Goal: Information Seeking & Learning: Learn about a topic

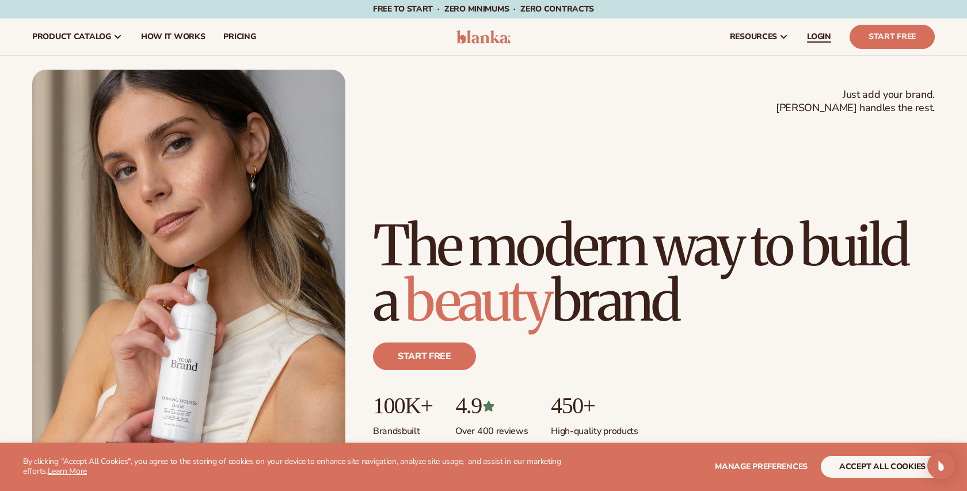
click at [815, 35] on span "LOGIN" at bounding box center [819, 36] width 24 height 9
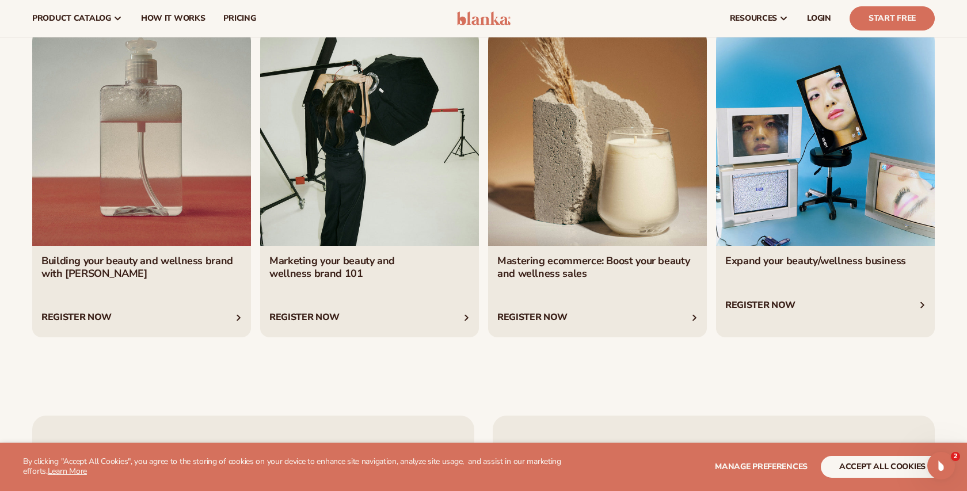
scroll to position [4262, 0]
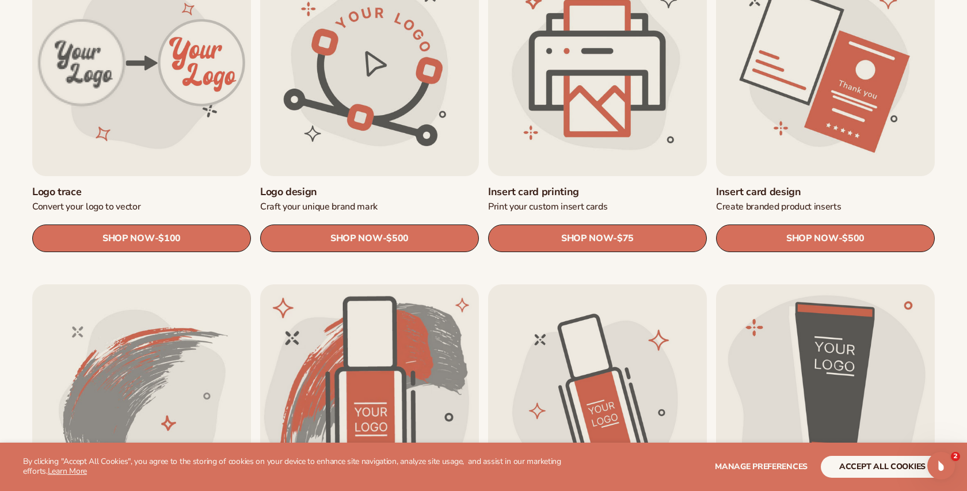
scroll to position [450, 0]
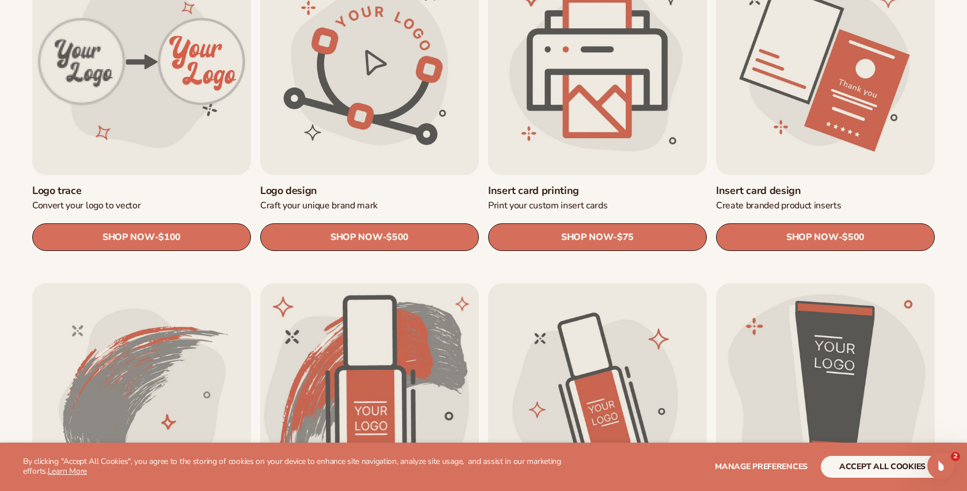
click at [601, 184] on link "Insert card printing" at bounding box center [597, 190] width 219 height 13
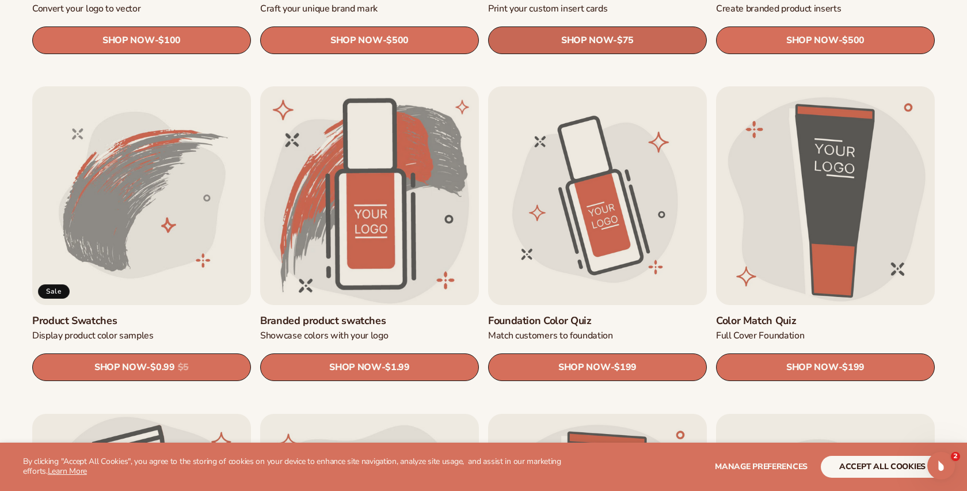
scroll to position [658, 0]
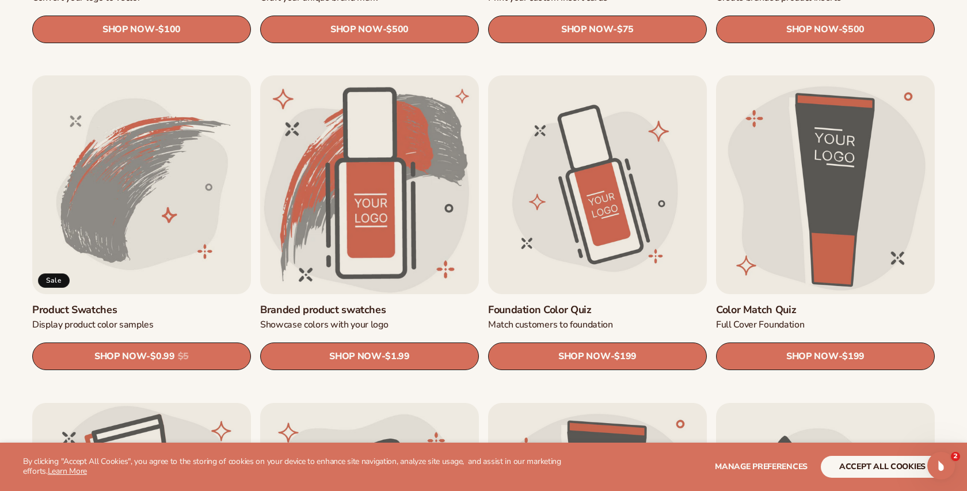
click at [186, 303] on link "Product Swatches" at bounding box center [141, 309] width 219 height 13
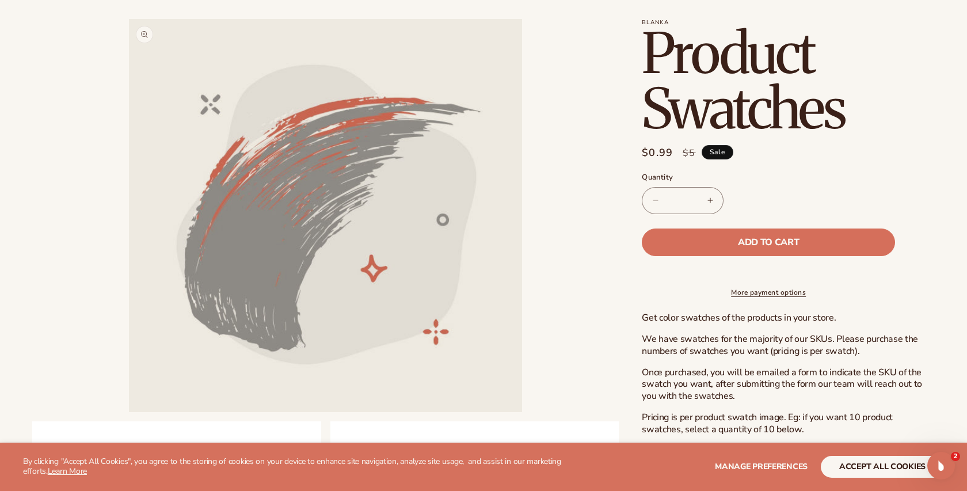
scroll to position [1, 0]
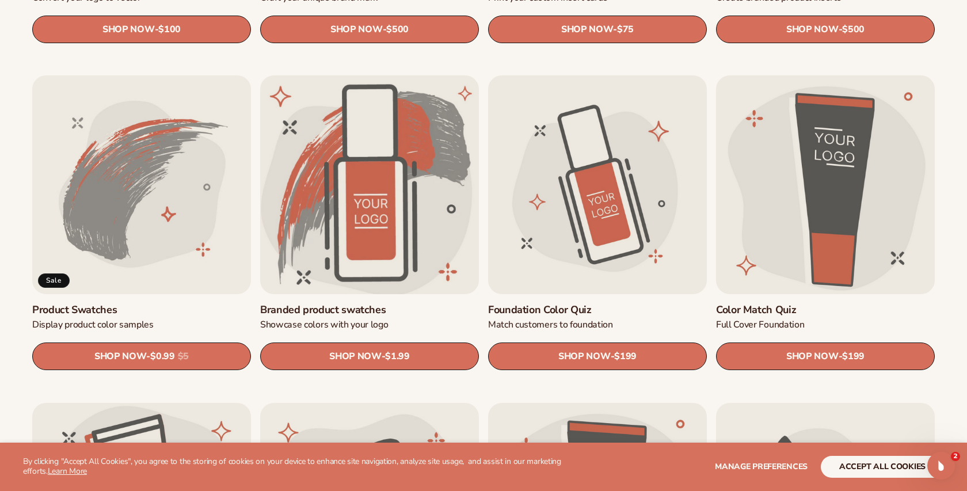
click at [415, 303] on link "Branded product swatches" at bounding box center [369, 309] width 219 height 13
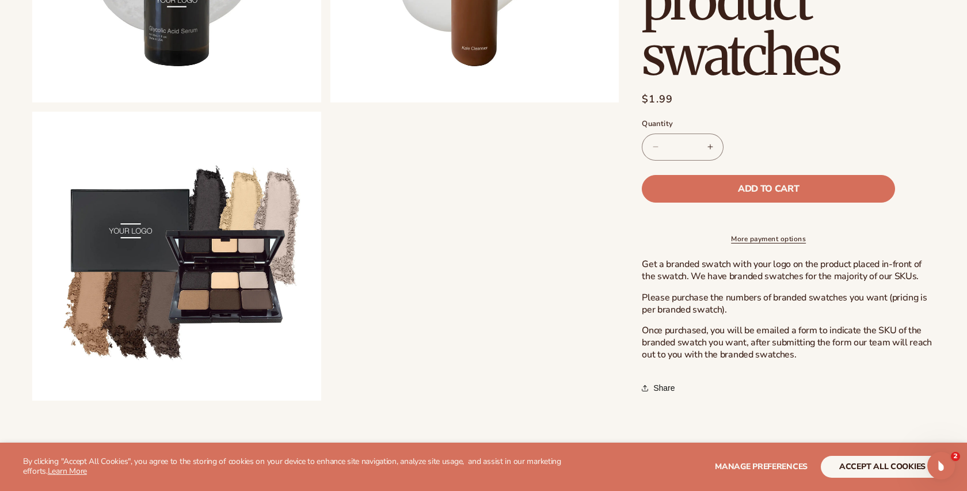
scroll to position [975, 0]
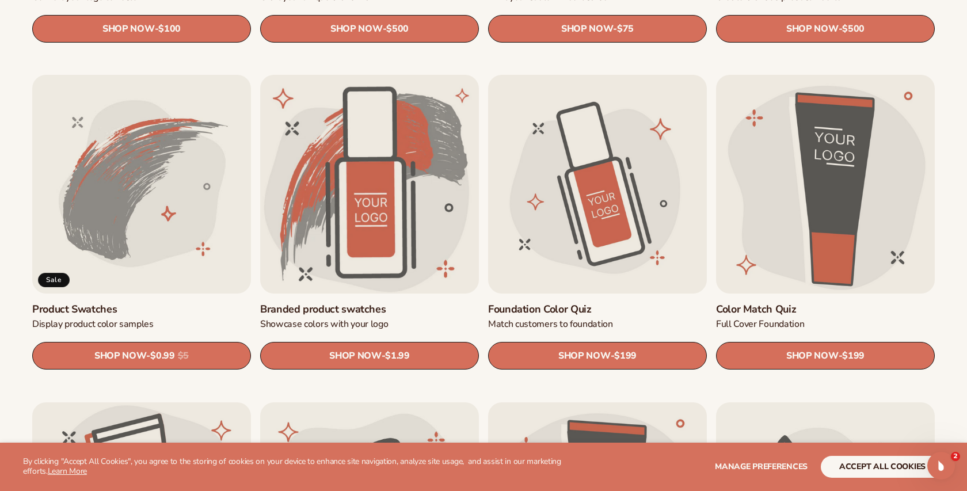
click at [594, 303] on link "Foundation Color Quiz" at bounding box center [597, 309] width 219 height 13
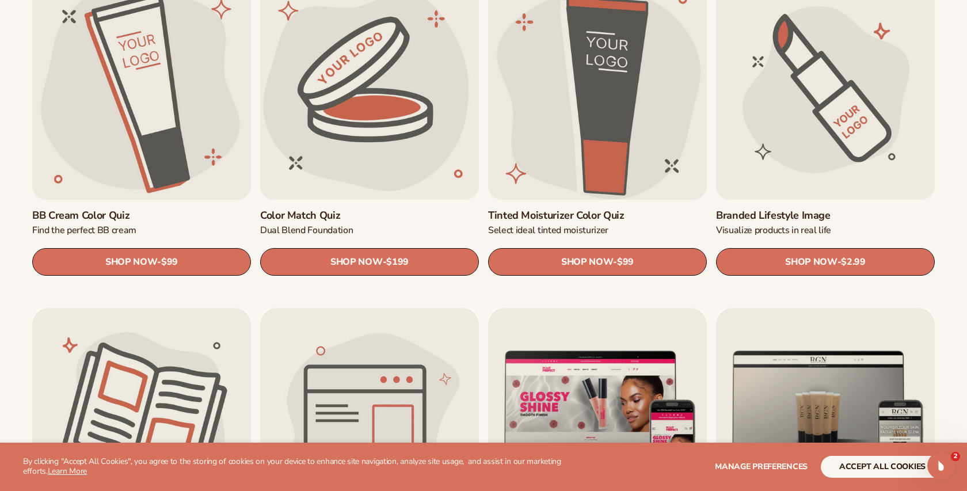
scroll to position [1083, 0]
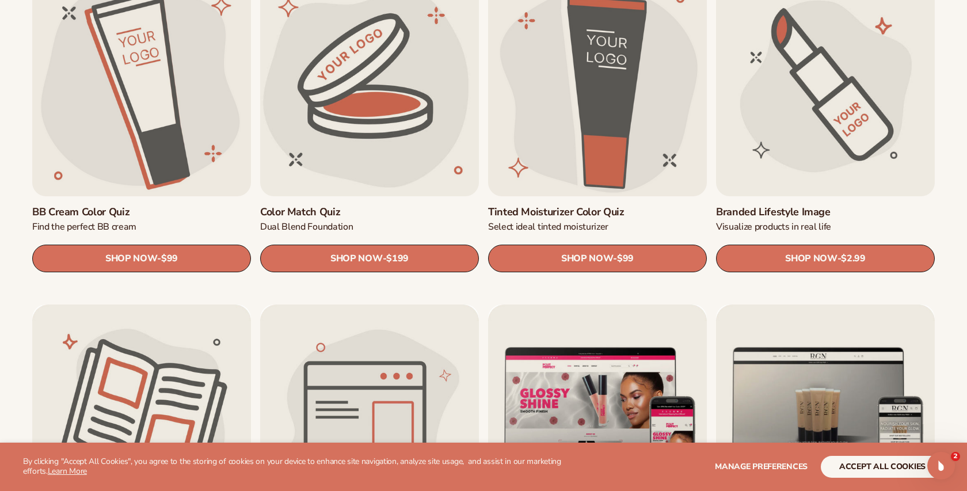
click at [800, 205] on link "Branded Lifestyle Image" at bounding box center [825, 211] width 219 height 13
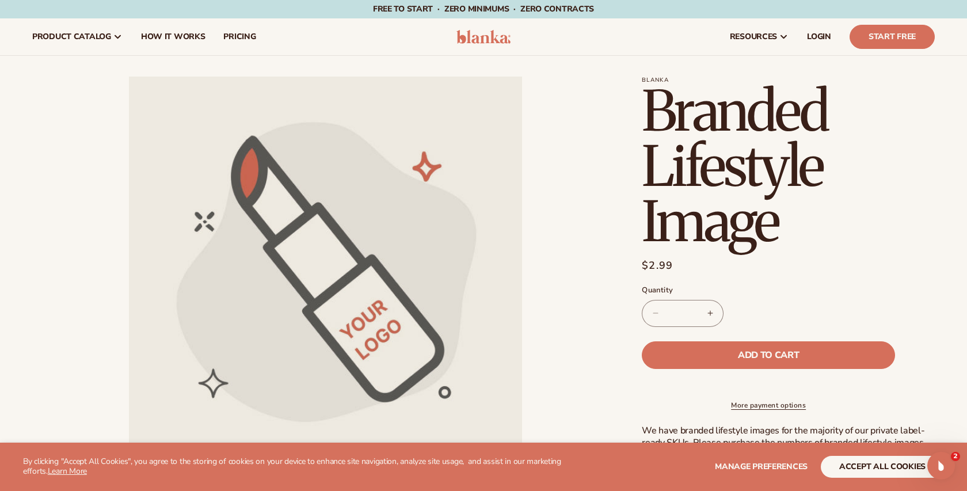
drag, startPoint x: 744, startPoint y: 333, endPoint x: 673, endPoint y: 303, distance: 77.4
click at [674, 307] on section "Blanka Branded Lifestyle Image Branded Lifestyle Image Regular price $2.99 Sale…" at bounding box center [788, 334] width 293 height 514
drag, startPoint x: 66, startPoint y: 14, endPoint x: 32, endPoint y: 3, distance: 35.7
click at [55, 10] on div "Free to start · ZERO minimums · ZERO contracts · Free to start · ZERO minimums …" at bounding box center [483, 9] width 909 height 18
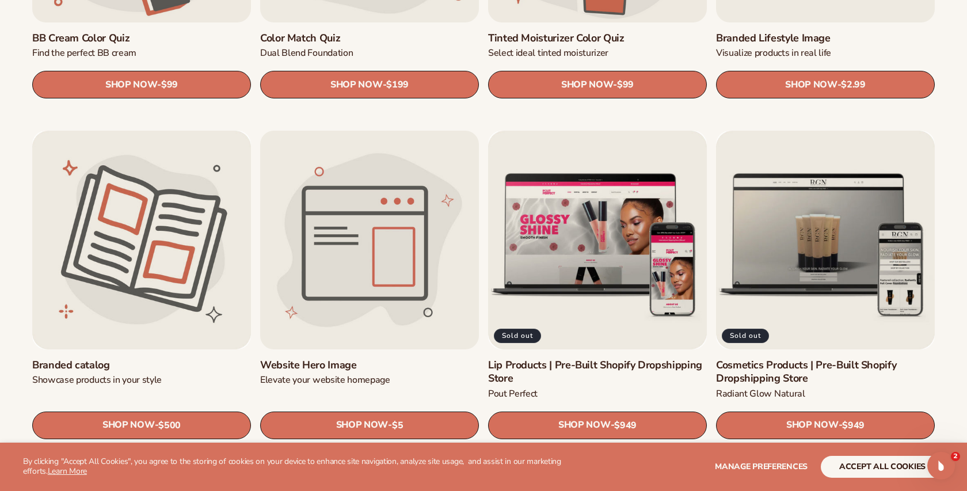
click at [395, 358] on link "Website Hero Image" at bounding box center [369, 364] width 219 height 13
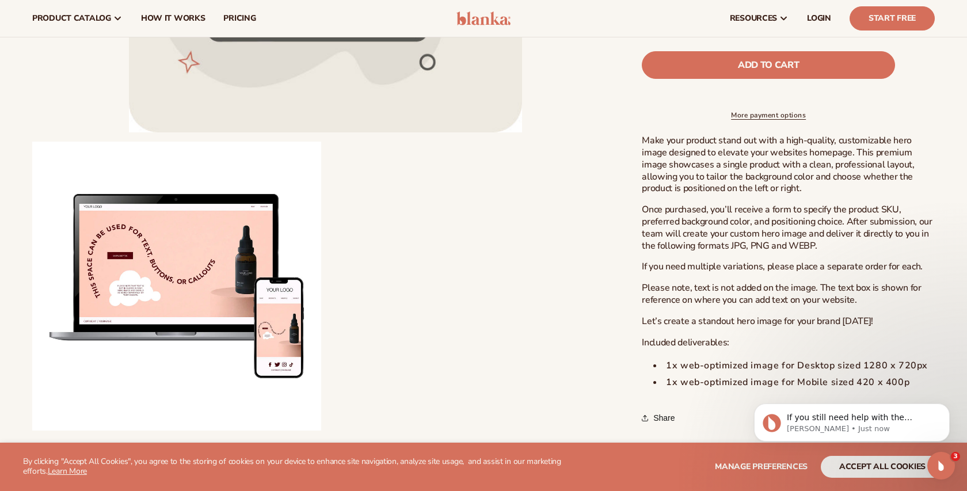
scroll to position [318, 0]
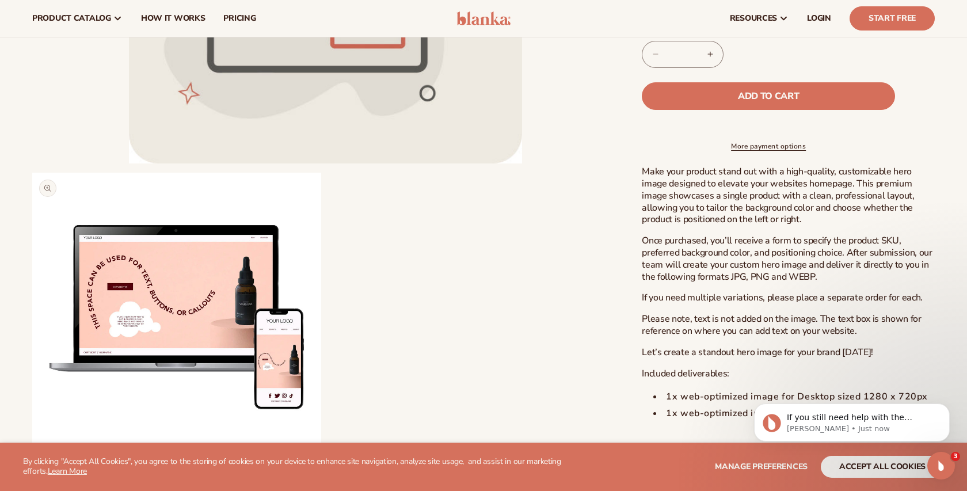
click at [32, 461] on button "Open media 2 in modal" at bounding box center [32, 461] width 0 height 0
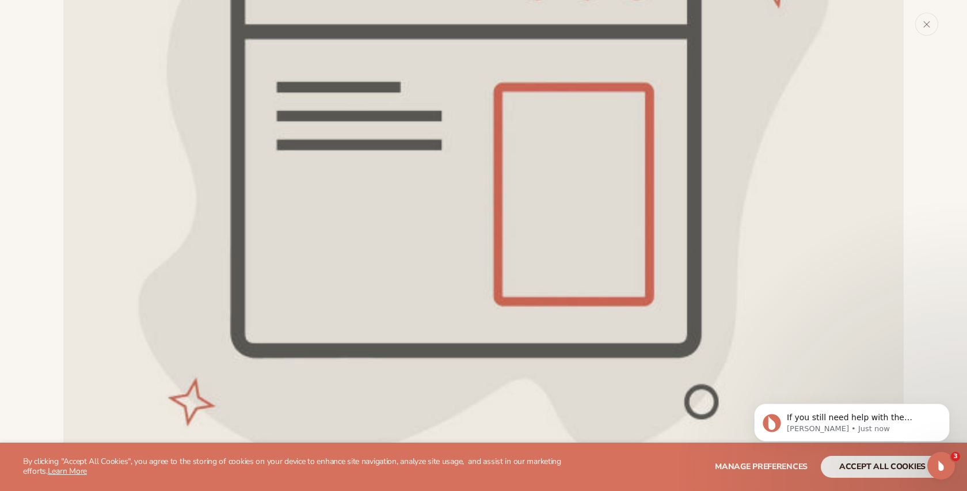
scroll to position [166, 0]
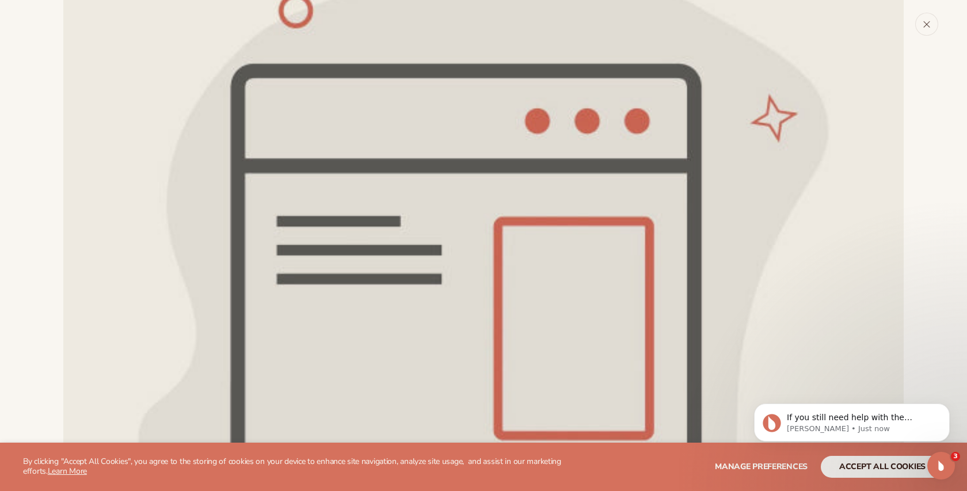
click at [928, 21] on icon "Close" at bounding box center [926, 24] width 8 height 8
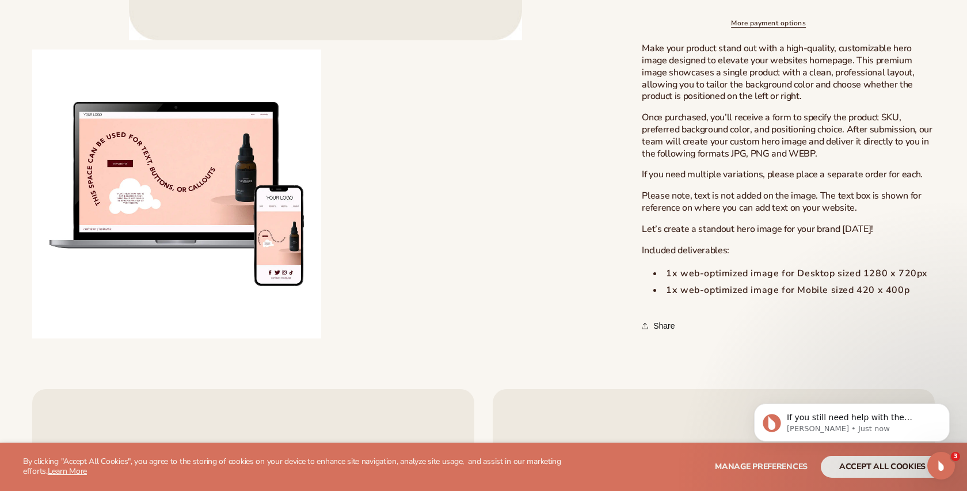
scroll to position [442, 0]
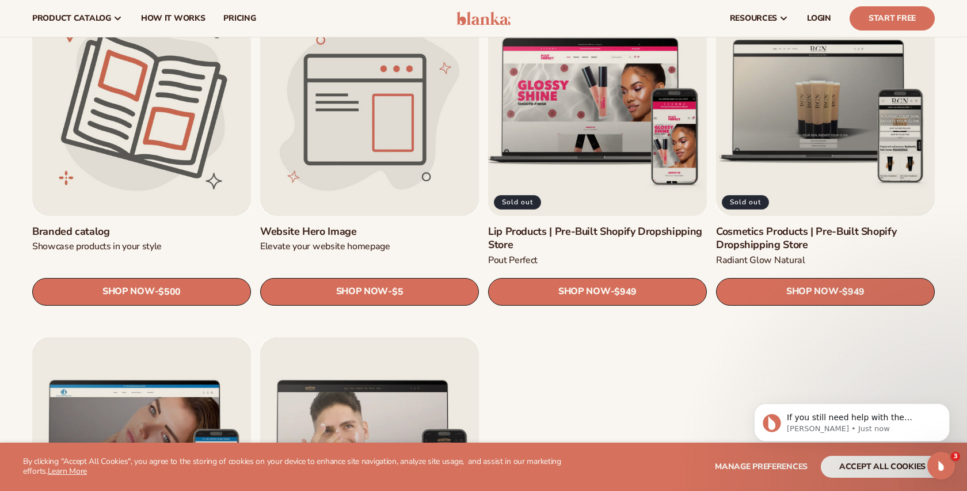
scroll to position [1382, 0]
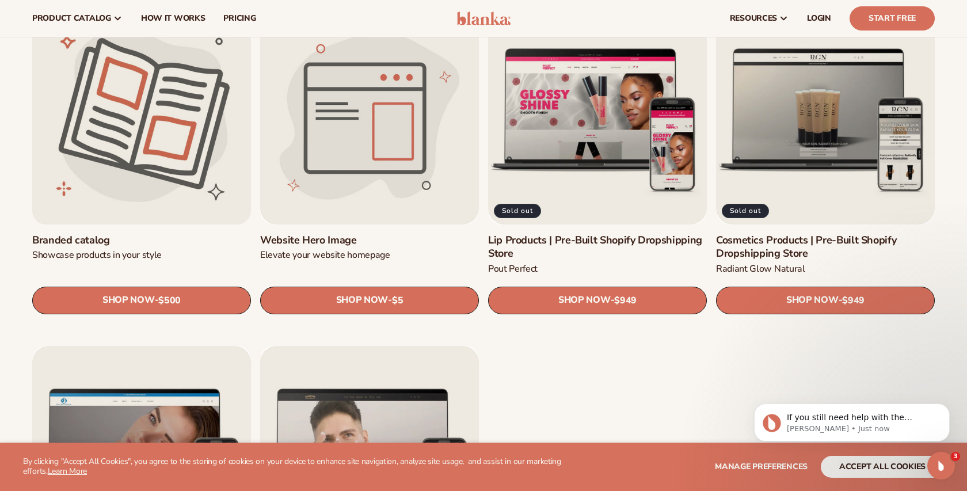
click at [124, 234] on link "Branded catalog" at bounding box center [141, 240] width 219 height 13
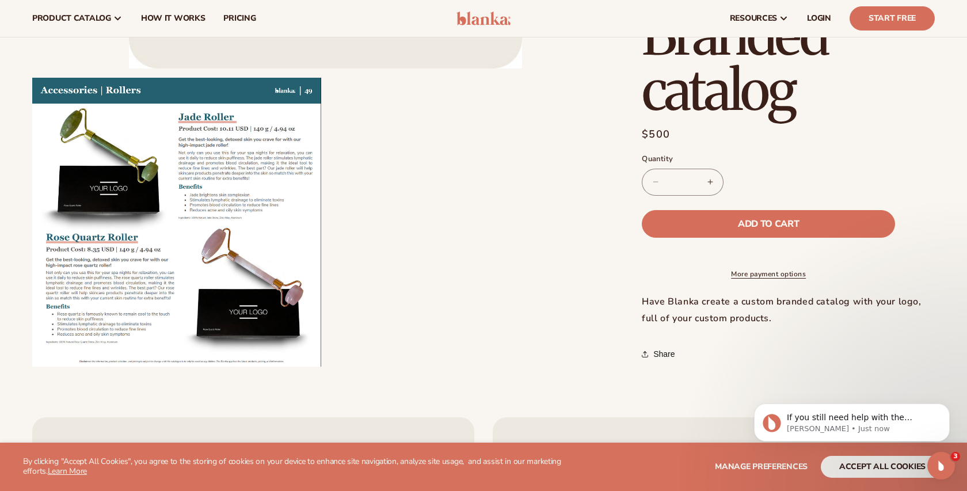
scroll to position [360, 0]
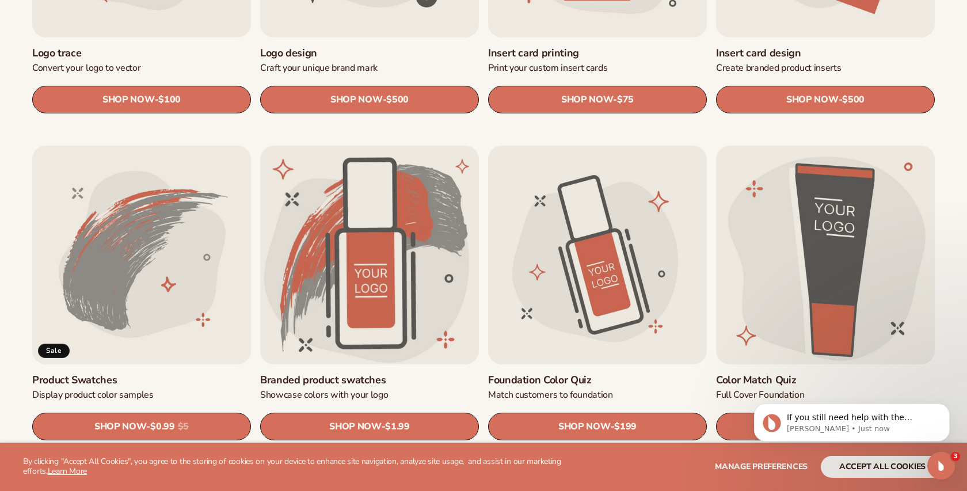
scroll to position [589, 0]
